Goal: Information Seeking & Learning: Learn about a topic

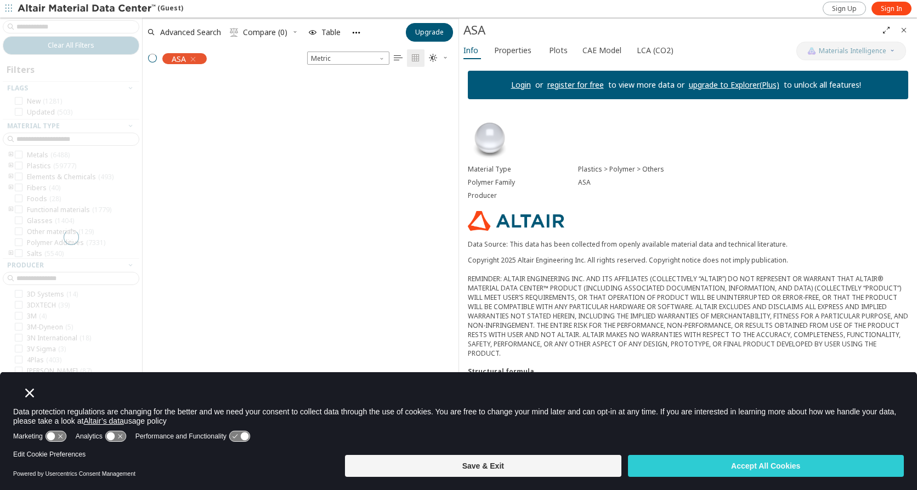
scroll to position [380, 308]
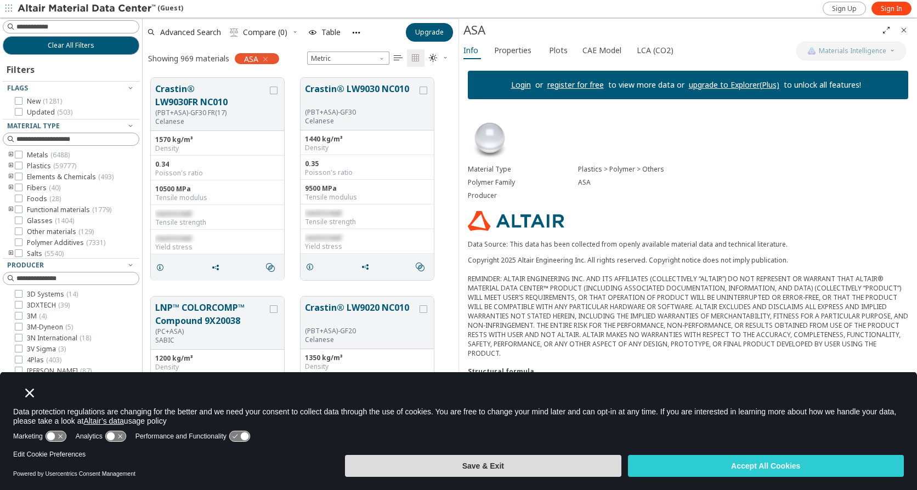
click at [497, 470] on button "Save & Exit" at bounding box center [483, 466] width 276 height 22
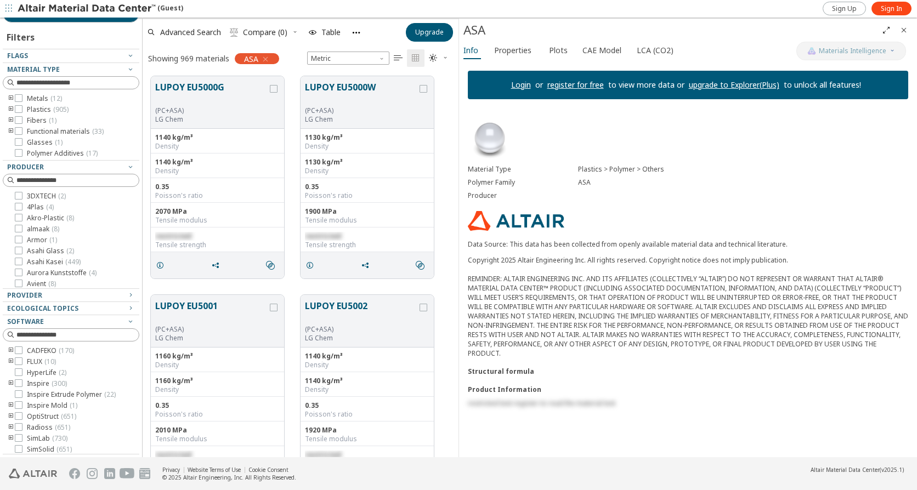
scroll to position [0, 0]
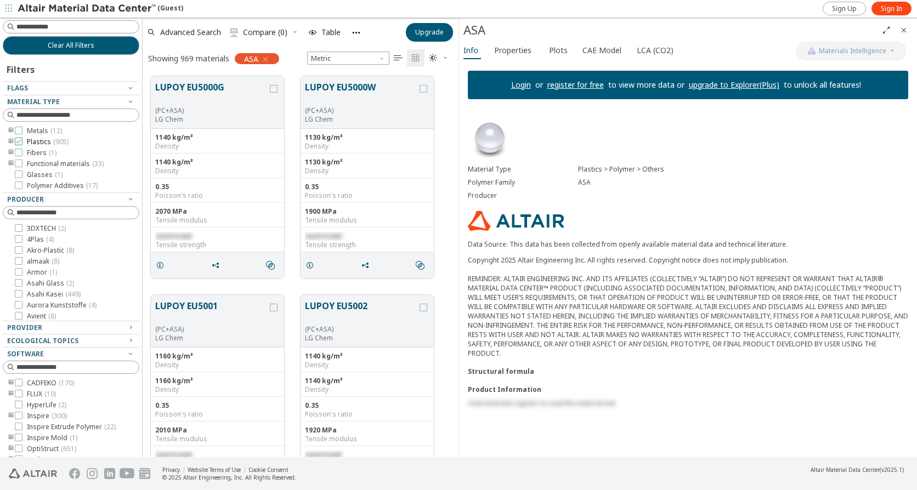
click at [21, 143] on icon at bounding box center [19, 142] width 8 height 8
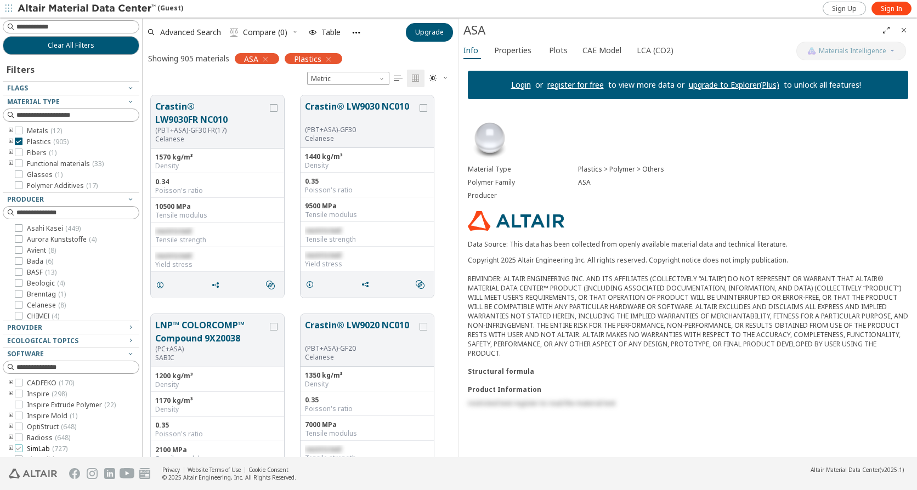
scroll to position [46, 0]
click at [16, 437] on icon at bounding box center [19, 436] width 8 height 8
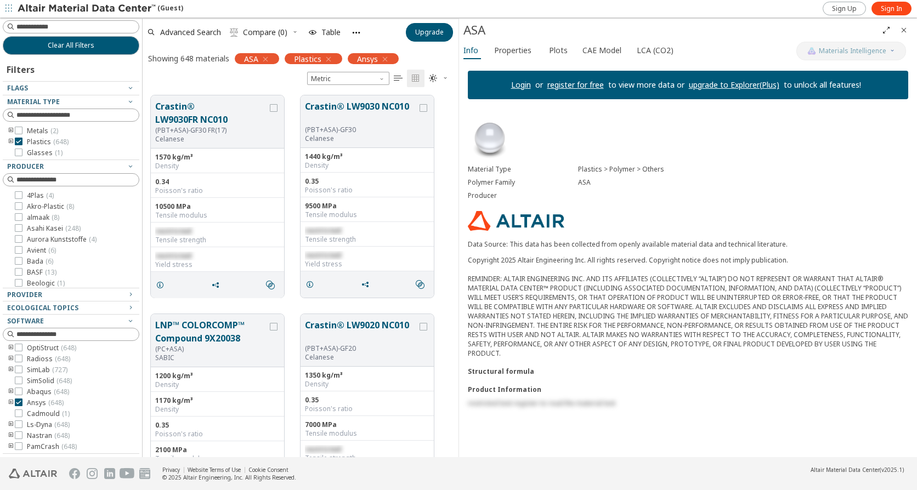
click at [11, 140] on icon "toogle group" at bounding box center [11, 142] width 8 height 9
click at [27, 152] on icon "toogle group" at bounding box center [28, 153] width 8 height 9
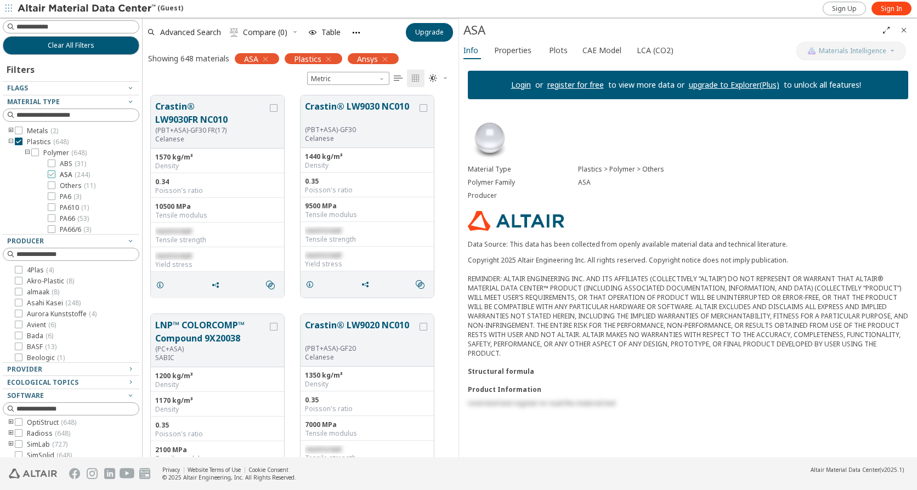
click at [49, 176] on icon at bounding box center [52, 175] width 8 height 8
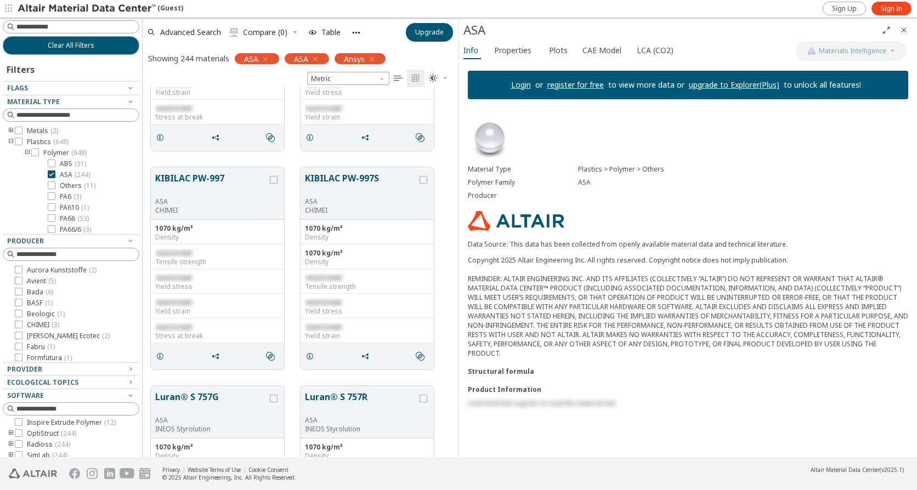
scroll to position [15192, 0]
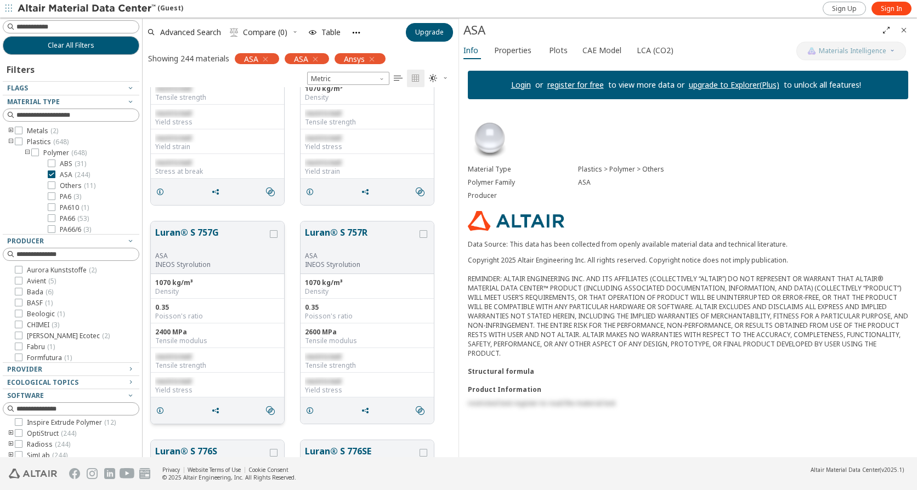
click at [195, 233] on button "Luran® S 757G" at bounding box center [211, 239] width 112 height 26
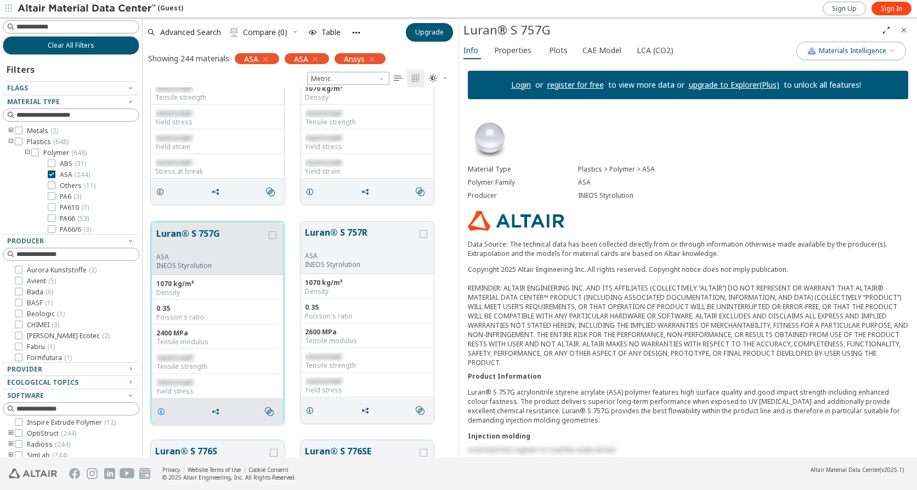
click at [161, 413] on icon "grid" at bounding box center [161, 412] width 9 height 9
click at [273, 237] on icon "grid" at bounding box center [273, 235] width 8 height 8
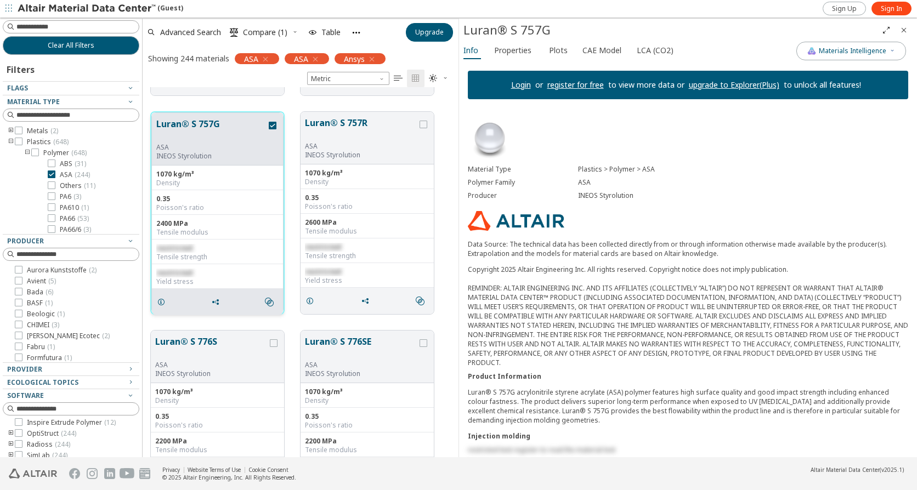
scroll to position [15247, 0]
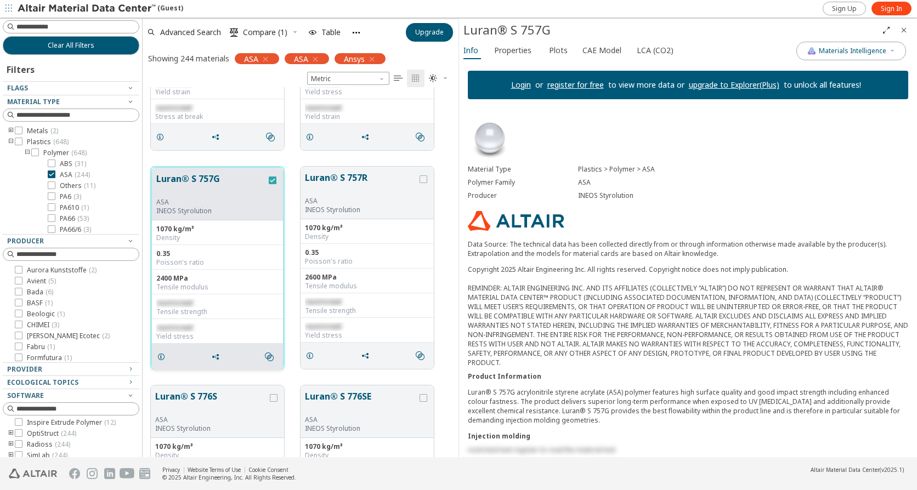
click at [270, 180] on icon "grid" at bounding box center [273, 181] width 8 height 8
drag, startPoint x: 198, startPoint y: 265, endPoint x: 160, endPoint y: 254, distance: 39.4
click at [160, 254] on div "0.35 [PERSON_NAME]'s ratio" at bounding box center [217, 257] width 131 height 25
drag, startPoint x: 160, startPoint y: 254, endPoint x: 227, endPoint y: 256, distance: 66.4
click at [227, 256] on div "0.35" at bounding box center [217, 254] width 122 height 9
